Goal: Transaction & Acquisition: Purchase product/service

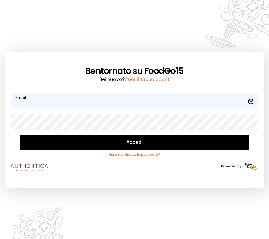
type input "**********"
click at [36, 139] on button "Accedi" at bounding box center [134, 142] width 229 height 15
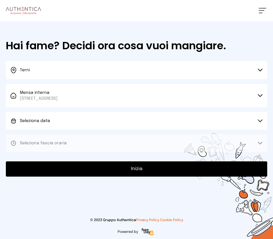
click at [47, 125] on button "Seleziona data" at bounding box center [137, 121] width 262 height 18
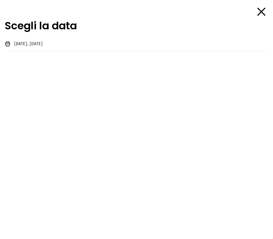
click at [26, 44] on span "[DATE], [DATE]" at bounding box center [28, 44] width 29 height 6
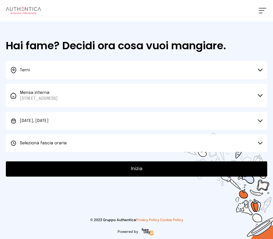
click at [30, 141] on span "Seleziona fascia oraria" at bounding box center [43, 143] width 47 height 4
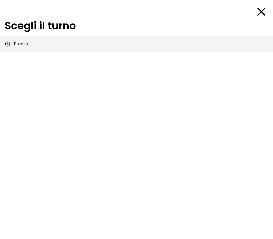
click at [26, 43] on span "Pranzo" at bounding box center [21, 44] width 14 height 6
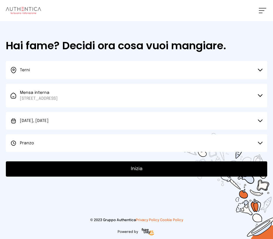
click at [92, 167] on button "Inizia" at bounding box center [137, 168] width 262 height 15
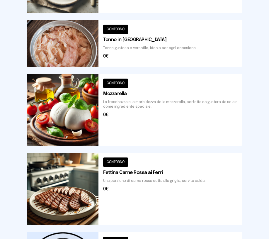
scroll to position [439, 0]
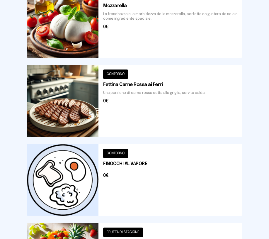
click at [60, 176] on button at bounding box center [135, 180] width 216 height 72
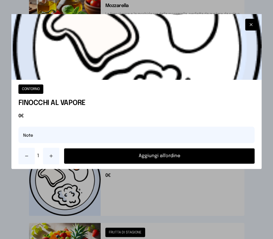
click at [50, 155] on icon at bounding box center [51, 155] width 5 height 5
click at [153, 157] on button "Aggiungi all'ordine" at bounding box center [159, 155] width 191 height 15
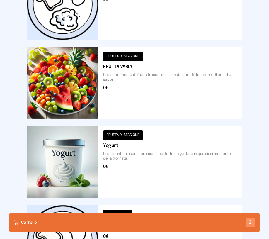
scroll to position [674, 0]
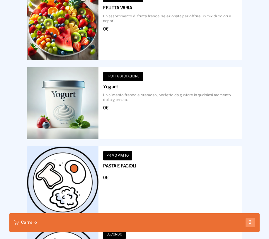
click at [62, 93] on button at bounding box center [135, 103] width 216 height 72
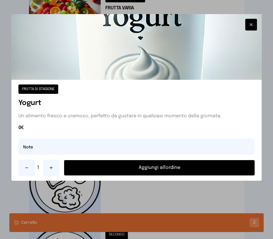
click at [142, 173] on button "Aggiungi all'ordine" at bounding box center [159, 167] width 191 height 15
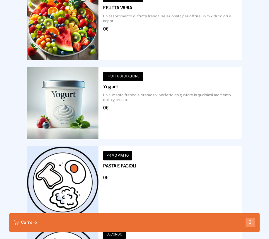
scroll to position [769, 0]
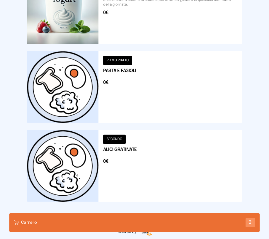
click at [250, 221] on div "3" at bounding box center [249, 222] width 9 height 9
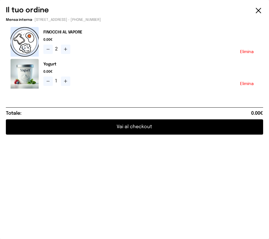
click at [228, 227] on div "Il tuo ordine Mensa interna - [STREET_ADDRESS] - [PHONE_NUMBER] FINOCCHI AL VAP…" at bounding box center [134, 119] width 269 height 239
click at [54, 125] on button "Vai al checkout" at bounding box center [134, 126] width 257 height 15
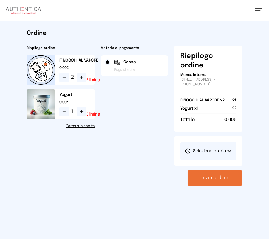
click at [210, 152] on span "Seleziona orario" at bounding box center [205, 151] width 41 height 6
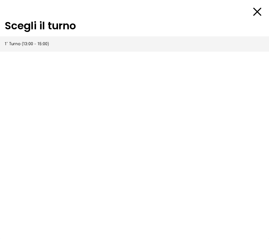
click at [42, 46] on span "1° Turno (13:00 - 15:00)" at bounding box center [27, 44] width 44 height 6
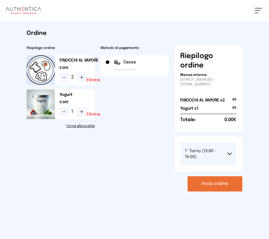
click at [225, 185] on button "Invia ordine" at bounding box center [214, 183] width 55 height 15
